Goal: Task Accomplishment & Management: Manage account settings

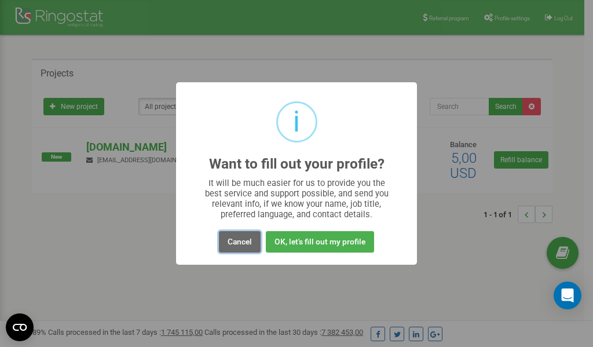
click at [246, 241] on button "Cancel" at bounding box center [240, 241] width 42 height 21
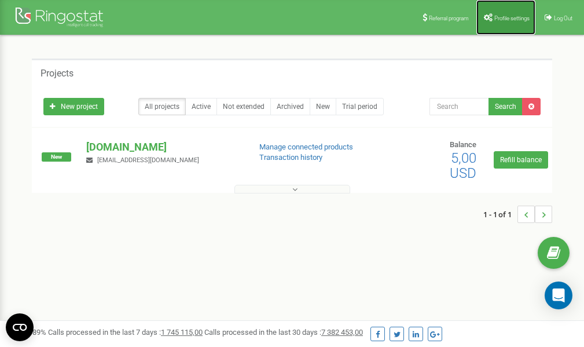
click at [506, 16] on span "Profile settings" at bounding box center [512, 18] width 35 height 6
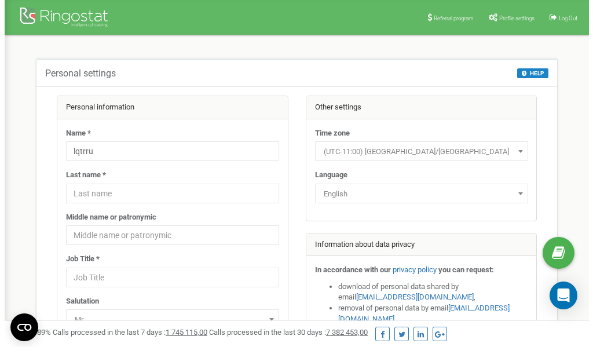
scroll to position [58, 0]
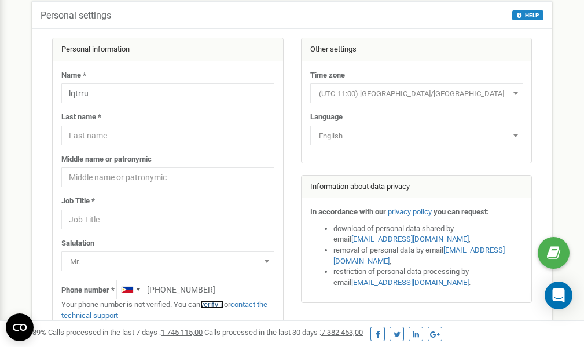
click at [215, 305] on link "verify it" at bounding box center [212, 304] width 24 height 9
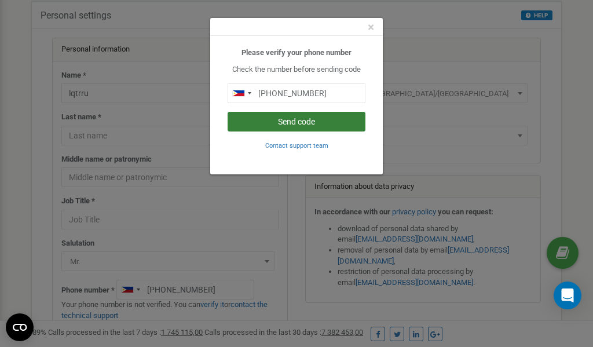
click at [292, 125] on button "Send code" at bounding box center [297, 122] width 138 height 20
